Goal: Complete application form: Complete application form

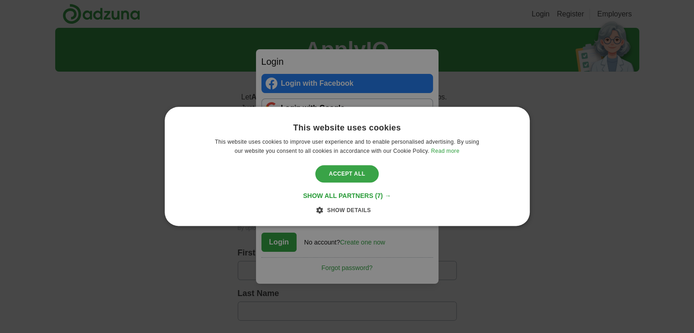
click at [361, 176] on div "Accept all" at bounding box center [347, 173] width 64 height 17
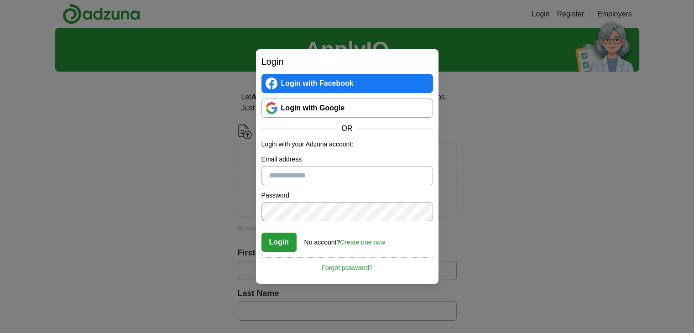
click at [326, 108] on link "Login with Google" at bounding box center [348, 108] width 172 height 19
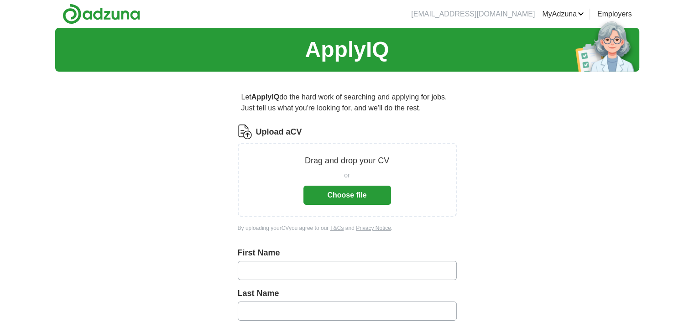
click at [351, 196] on button "Choose file" at bounding box center [347, 195] width 88 height 19
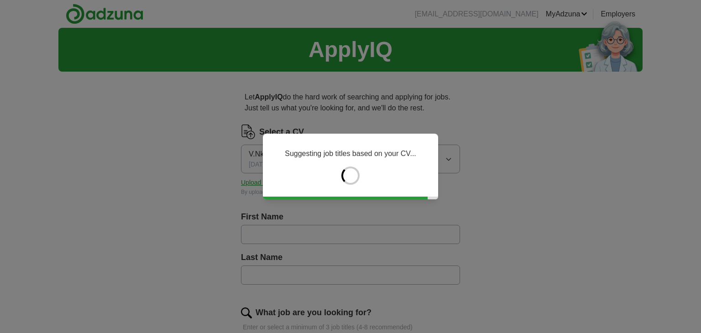
type input "*********"
type input "*****"
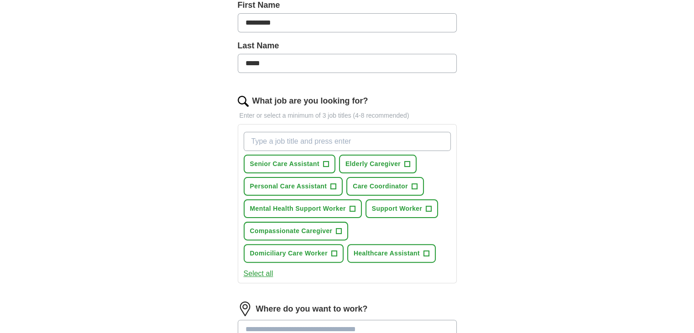
scroll to position [228, 0]
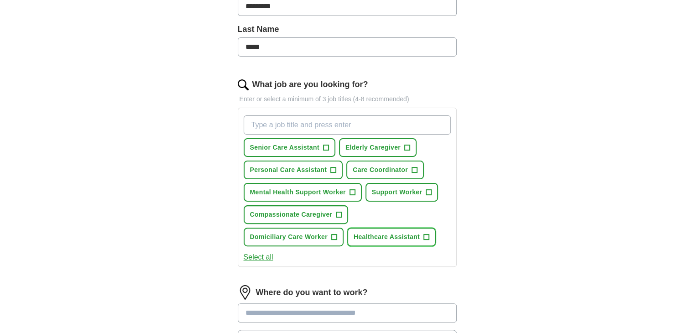
click at [408, 234] on span "Healthcare Assistant" at bounding box center [387, 237] width 66 height 10
click at [298, 238] on span "Domiciliary Care Worker" at bounding box center [289, 237] width 78 height 10
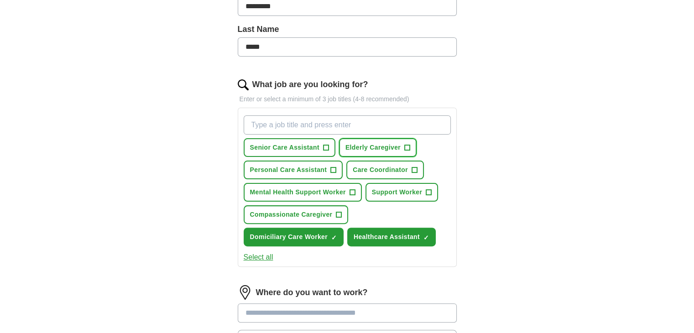
click at [382, 144] on span "Elderly Caregiver" at bounding box center [372, 148] width 55 height 10
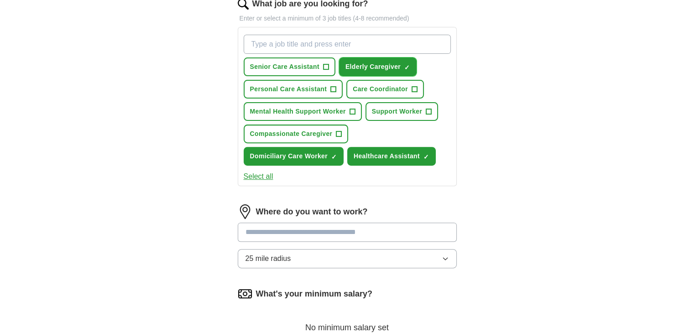
scroll to position [365, 0]
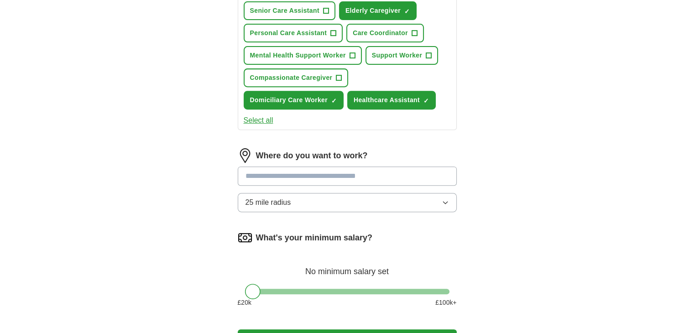
click at [368, 170] on input at bounding box center [347, 176] width 219 height 19
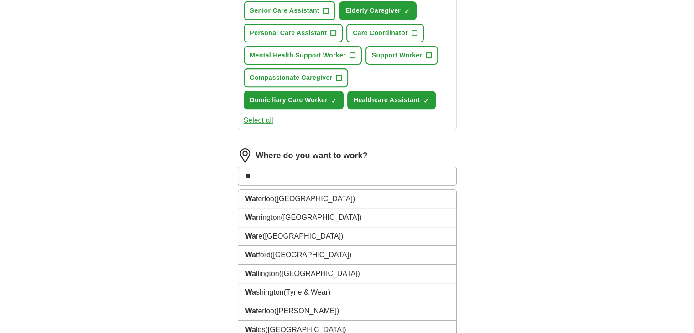
type input "***"
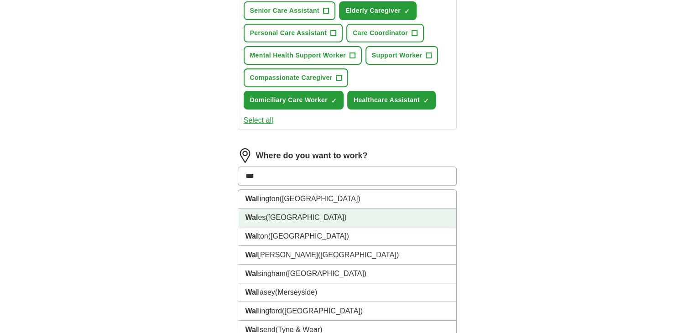
click at [270, 214] on span "(UK)" at bounding box center [306, 218] width 81 height 8
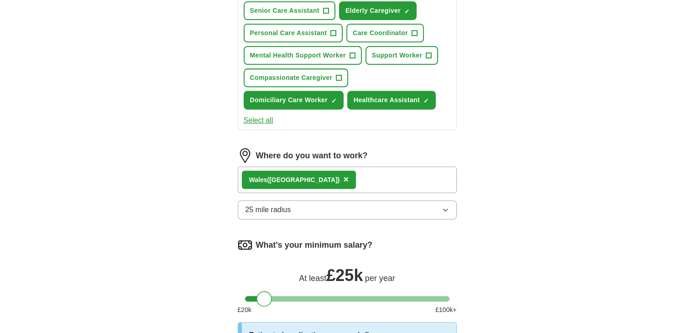
drag, startPoint x: 255, startPoint y: 300, endPoint x: 267, endPoint y: 300, distance: 11.4
click at [267, 300] on div at bounding box center [264, 299] width 16 height 16
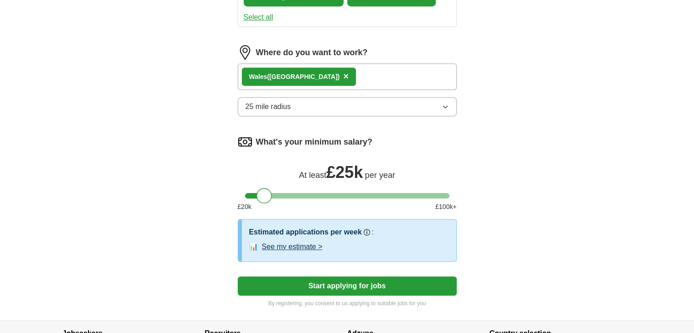
scroll to position [502, 0]
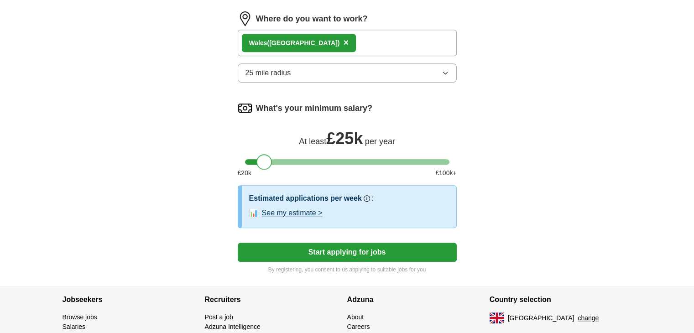
click at [281, 208] on button "See my estimate >" at bounding box center [292, 213] width 61 height 11
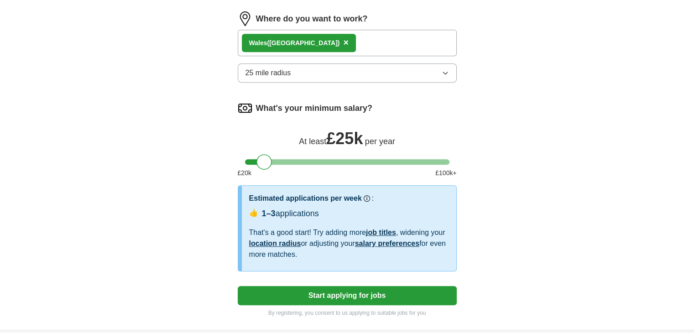
click at [444, 71] on icon "button" at bounding box center [445, 72] width 7 height 7
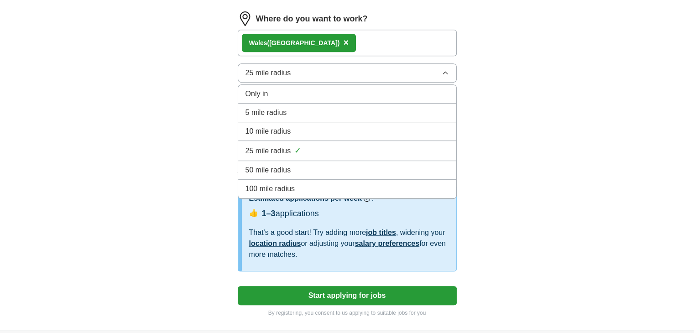
click at [277, 183] on span "100 mile radius" at bounding box center [271, 188] width 50 height 11
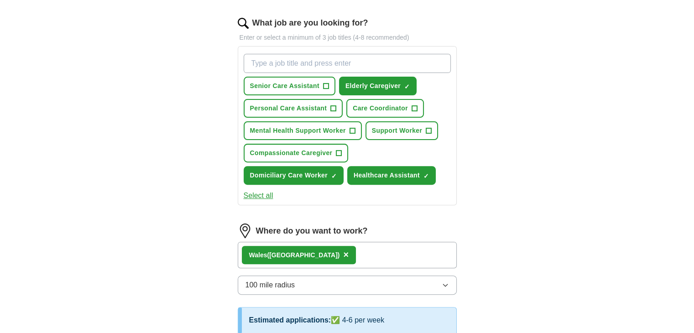
scroll to position [274, 0]
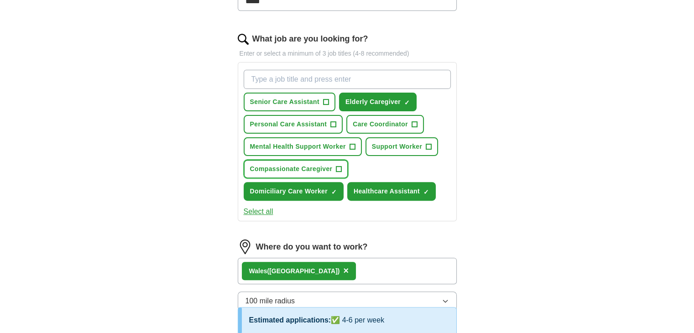
click at [281, 167] on span "Compassionate Caregiver" at bounding box center [291, 169] width 83 height 10
click at [385, 147] on span "Support Worker" at bounding box center [397, 147] width 50 height 10
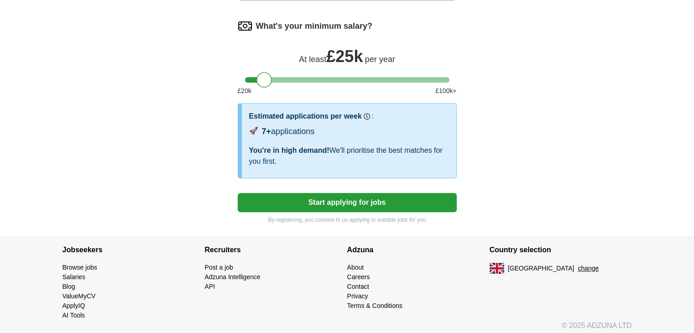
scroll to position [586, 0]
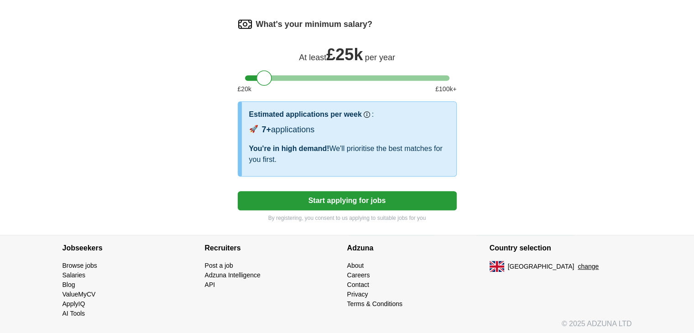
click at [340, 195] on button "Start applying for jobs" at bounding box center [347, 200] width 219 height 19
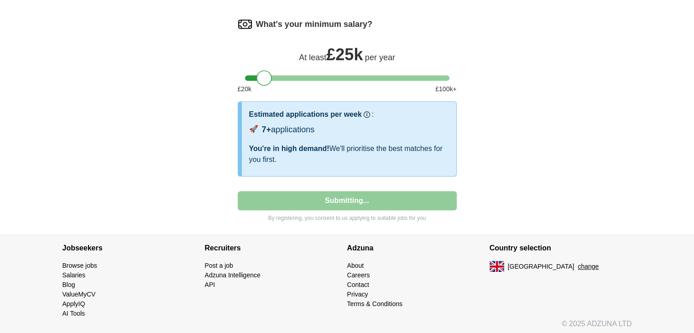
select select "**"
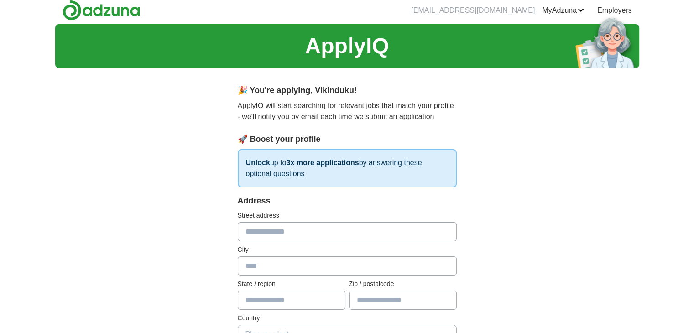
scroll to position [0, 0]
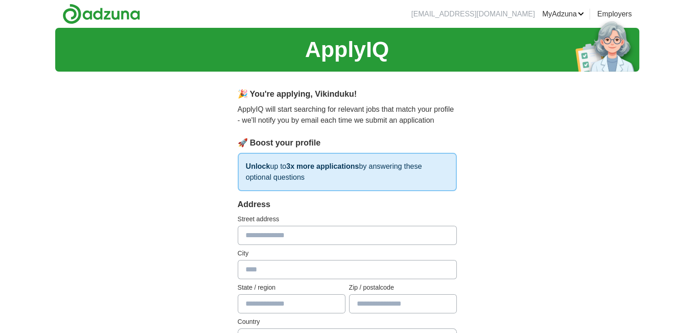
click at [293, 237] on input "text" at bounding box center [347, 235] width 219 height 19
type input "**********"
type input "********"
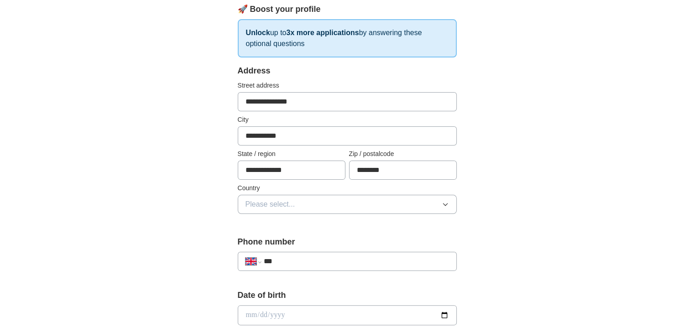
scroll to position [137, 0]
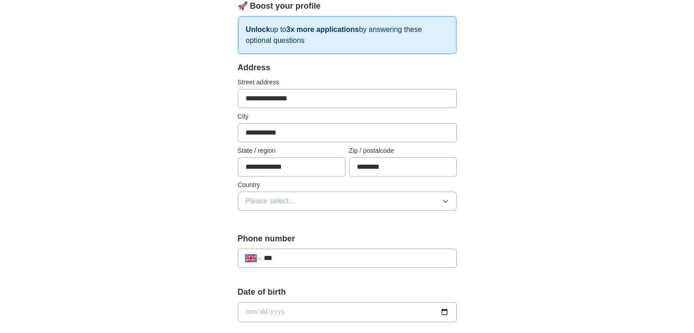
click at [273, 202] on span "Please select..." at bounding box center [271, 201] width 50 height 11
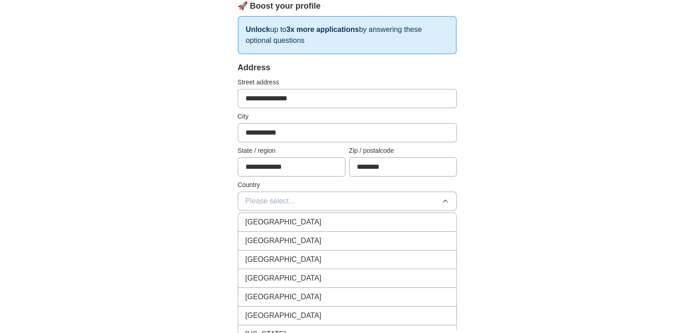
click at [277, 225] on span "[GEOGRAPHIC_DATA]" at bounding box center [284, 222] width 76 height 11
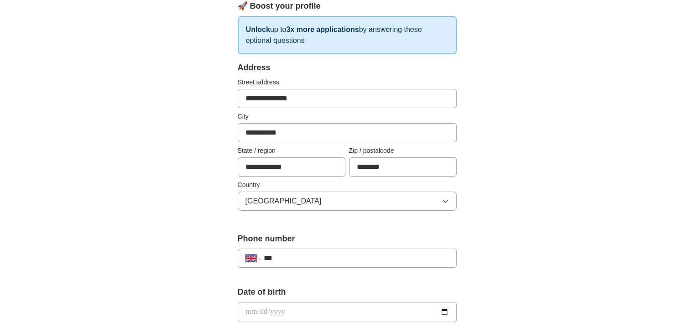
click at [284, 260] on input "***" at bounding box center [355, 258] width 185 height 11
type input "**********"
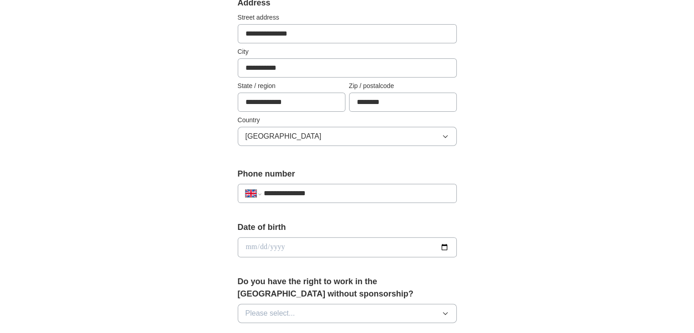
scroll to position [228, 0]
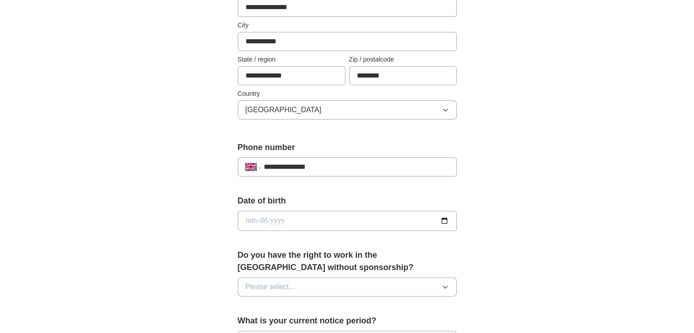
click at [318, 222] on input "date" at bounding box center [347, 221] width 219 height 20
click at [326, 287] on button "Please select..." at bounding box center [347, 286] width 219 height 19
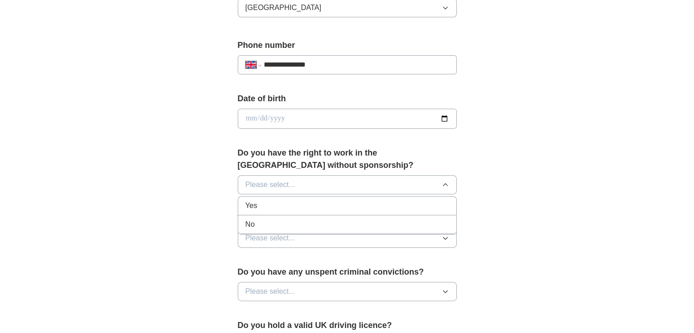
scroll to position [365, 0]
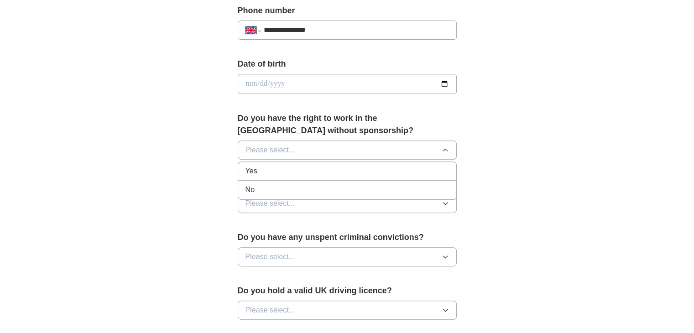
click at [282, 189] on div "No" at bounding box center [348, 189] width 204 height 11
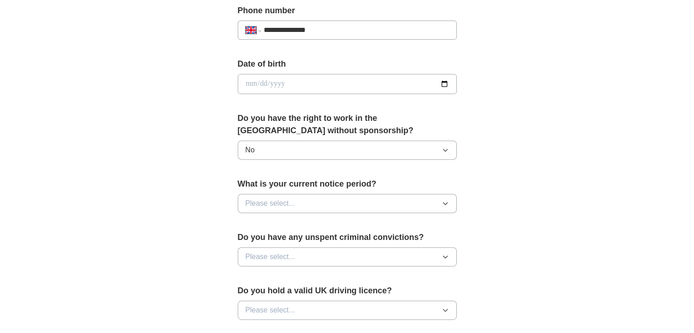
click at [293, 257] on span "Please select..." at bounding box center [271, 256] width 50 height 11
click at [277, 299] on div "No" at bounding box center [348, 296] width 204 height 11
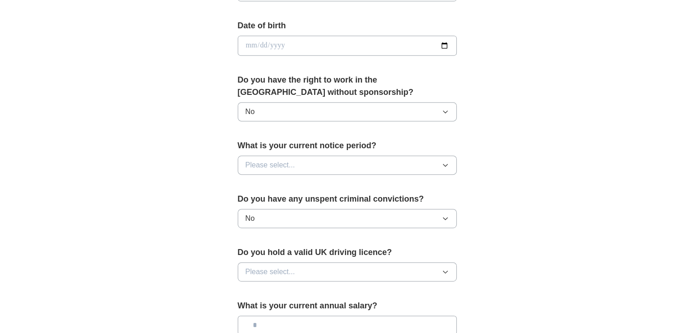
scroll to position [456, 0]
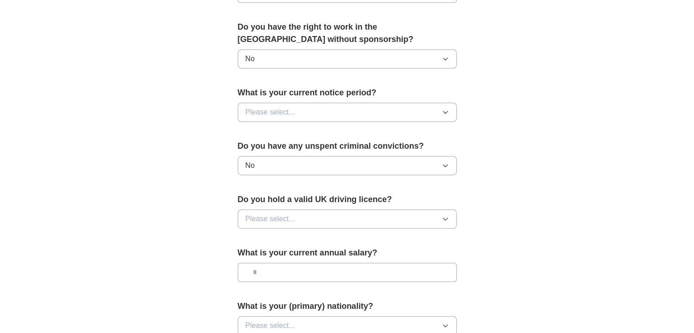
click at [290, 216] on span "Please select..." at bounding box center [271, 219] width 50 height 11
click at [266, 258] on div "No" at bounding box center [348, 258] width 204 height 11
click at [273, 269] on input "text" at bounding box center [347, 272] width 219 height 19
type input "*******"
click at [444, 109] on icon "button" at bounding box center [445, 112] width 7 height 7
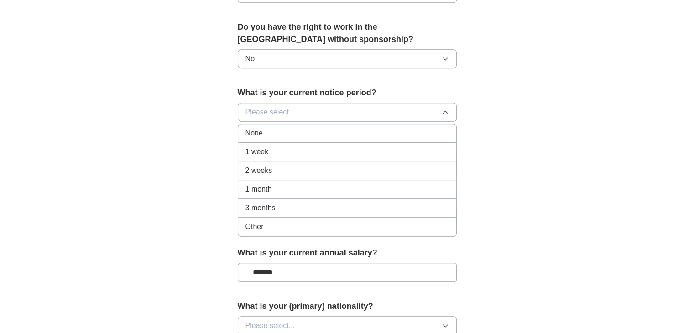
click at [327, 186] on div "1 month" at bounding box center [348, 189] width 204 height 11
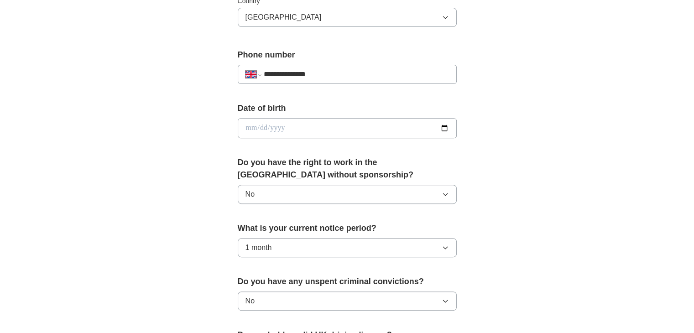
scroll to position [319, 0]
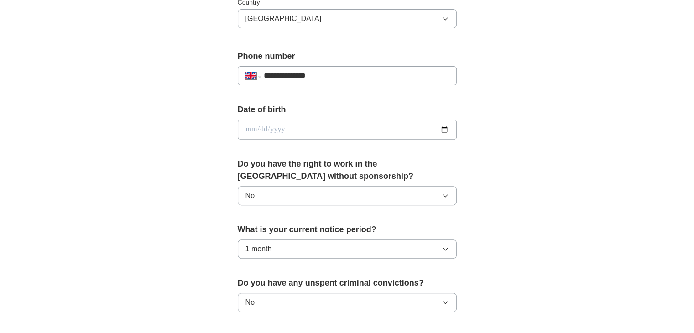
click at [395, 130] on input "date" at bounding box center [347, 130] width 219 height 20
type input "**********"
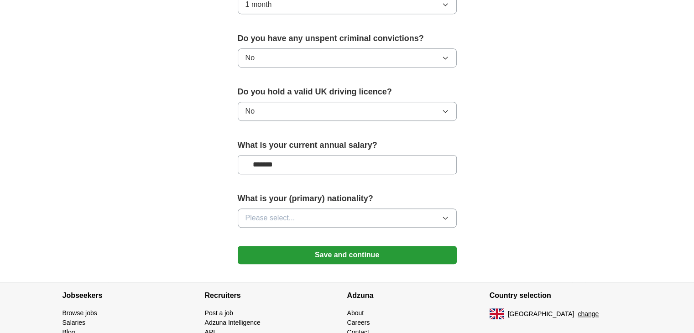
scroll to position [612, 0]
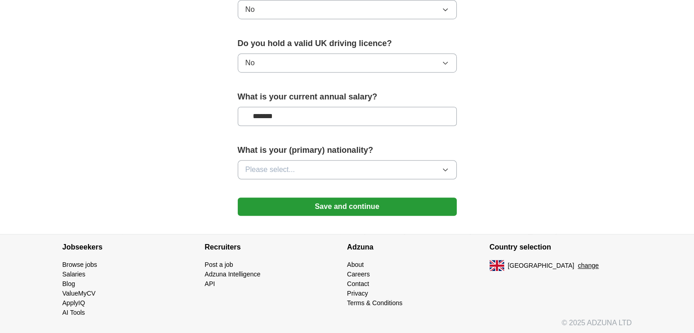
click at [444, 166] on icon "button" at bounding box center [445, 169] width 7 height 7
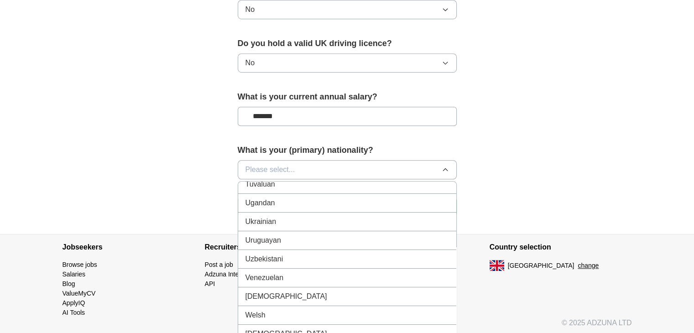
scroll to position [641, 0]
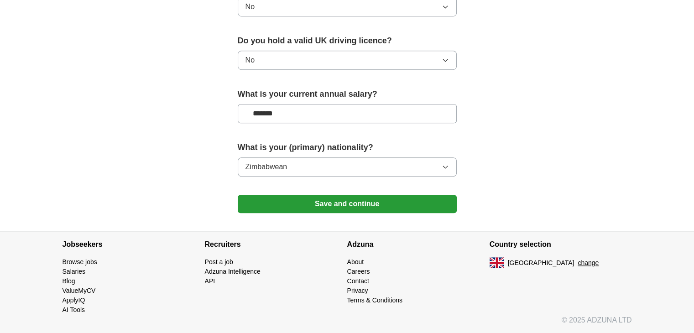
scroll to position [612, 0]
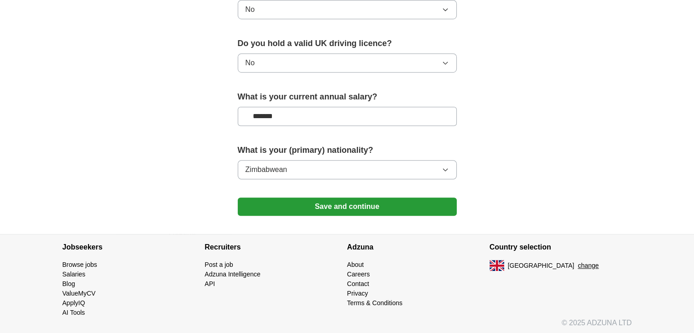
click at [342, 205] on button "Save and continue" at bounding box center [347, 207] width 219 height 18
